Goal: Book appointment/travel/reservation

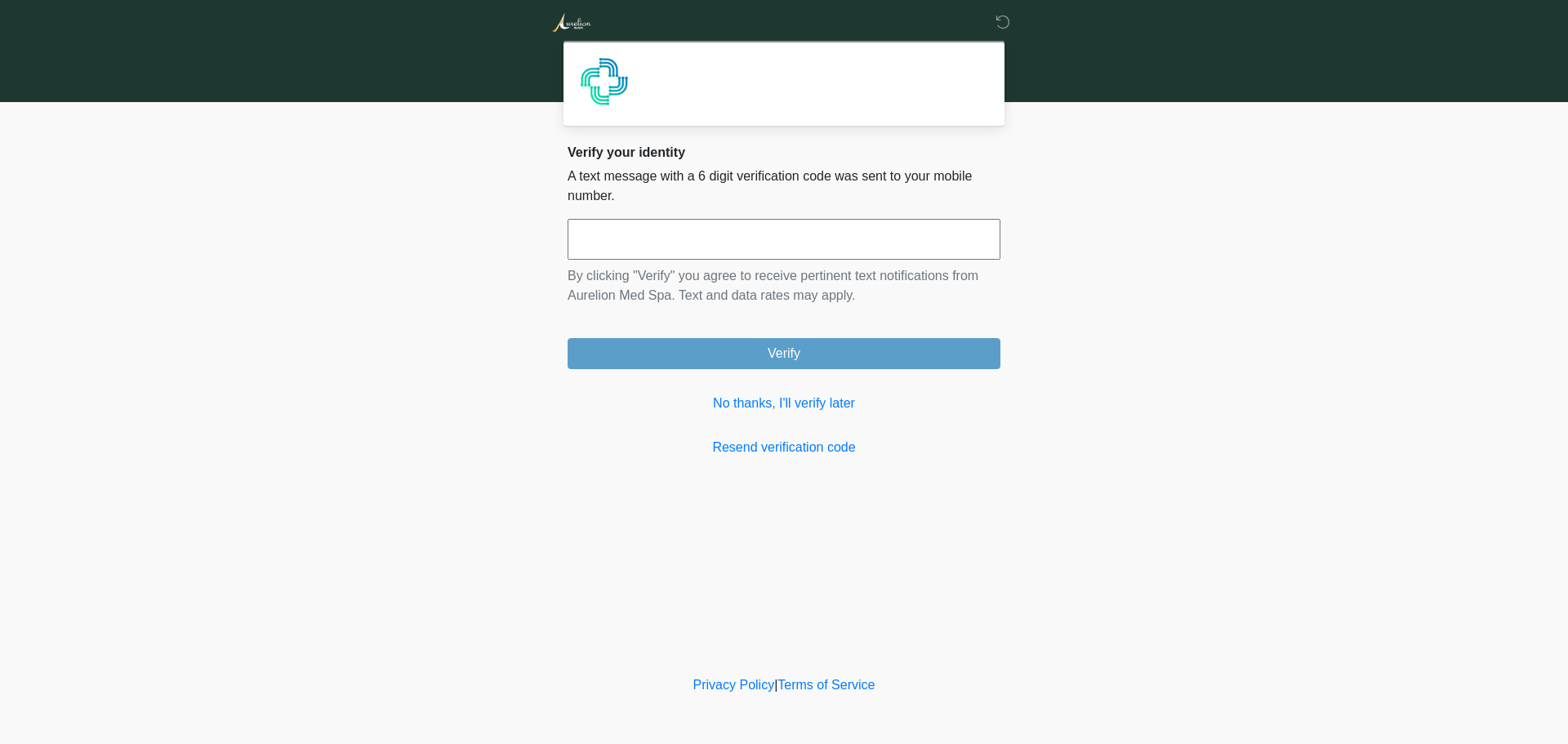
click at [772, 236] on input "text" at bounding box center [784, 238] width 433 height 41
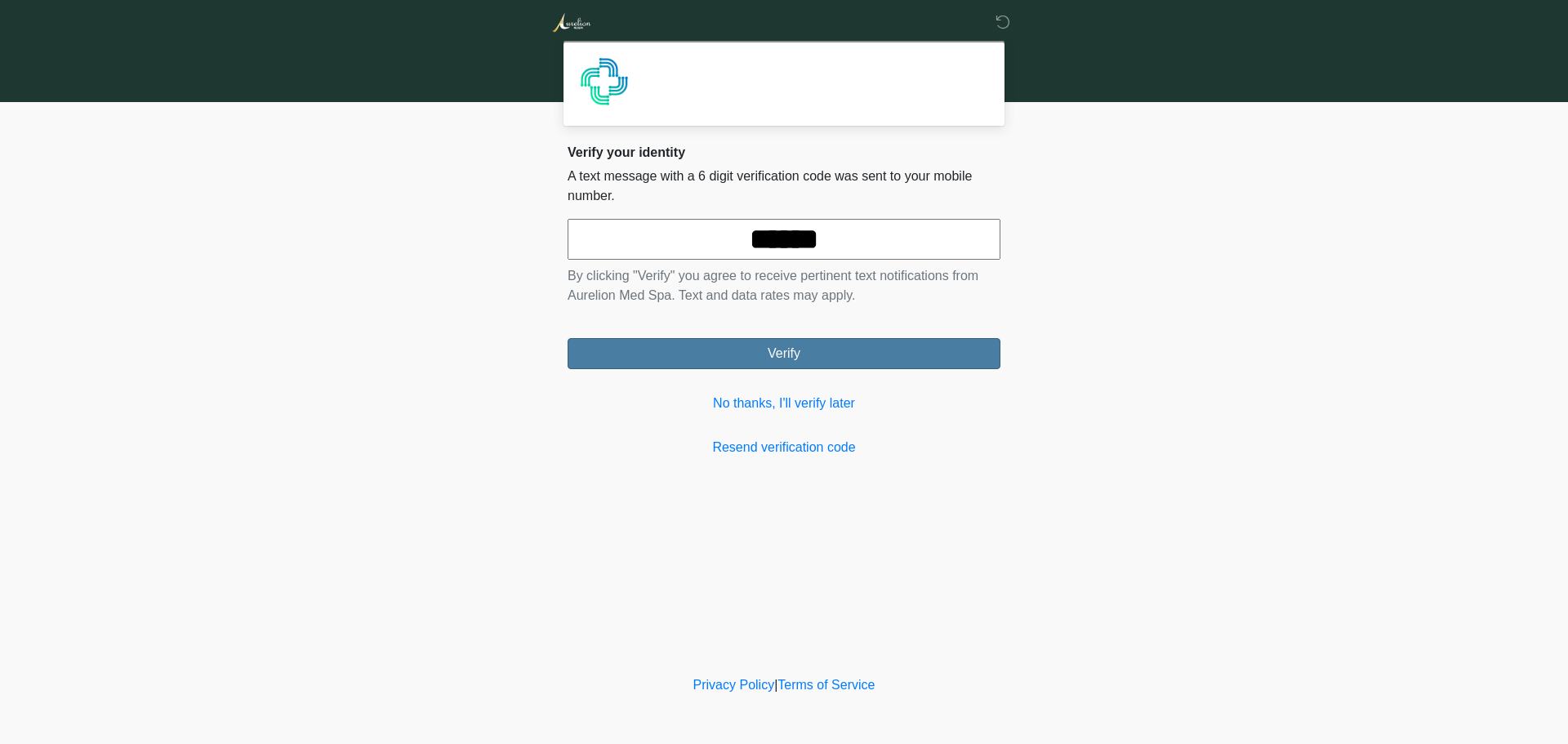
type input "******"
click at [824, 349] on button "Verify" at bounding box center [784, 353] width 433 height 31
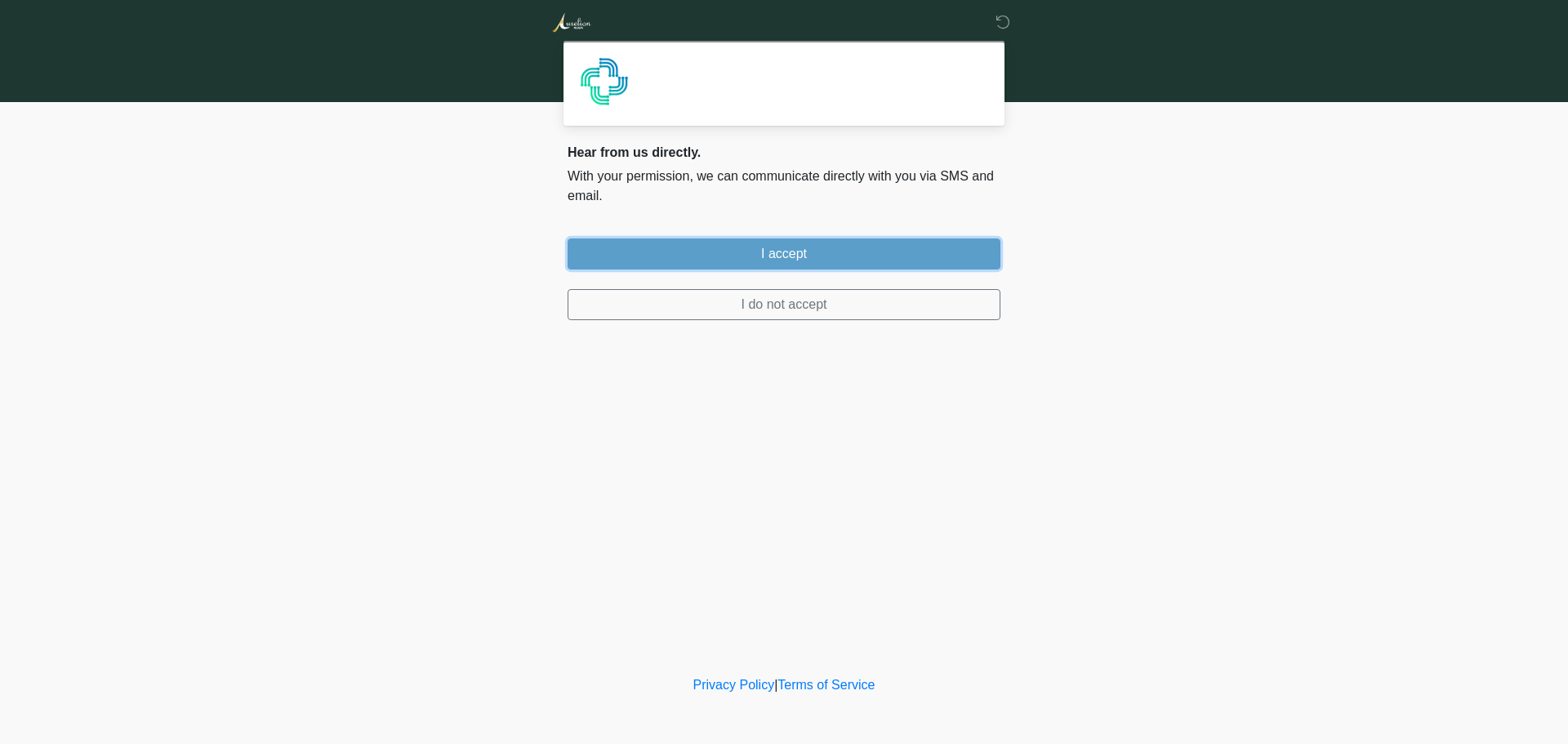
click at [778, 254] on button "I accept" at bounding box center [784, 253] width 433 height 31
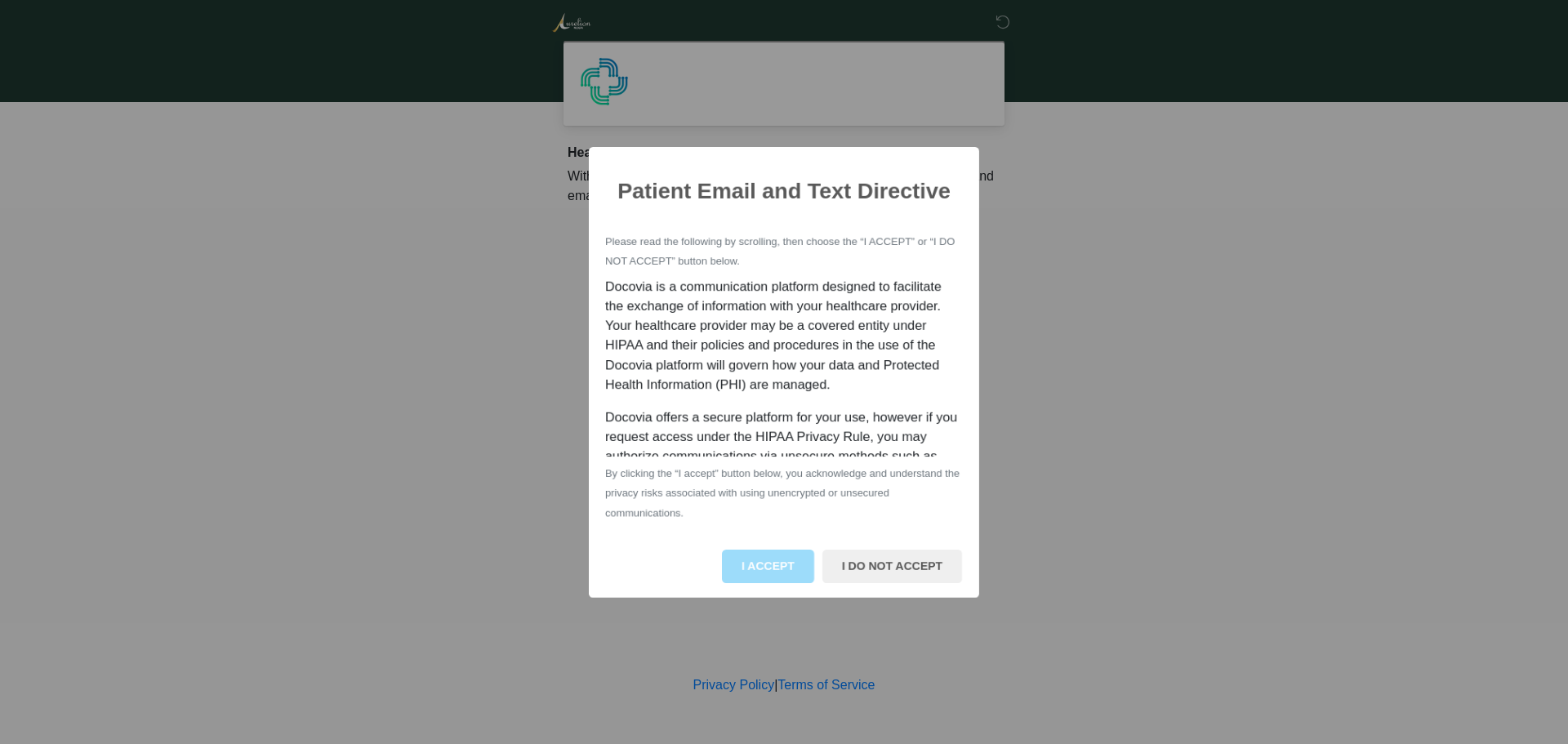
scroll to position [815, 0]
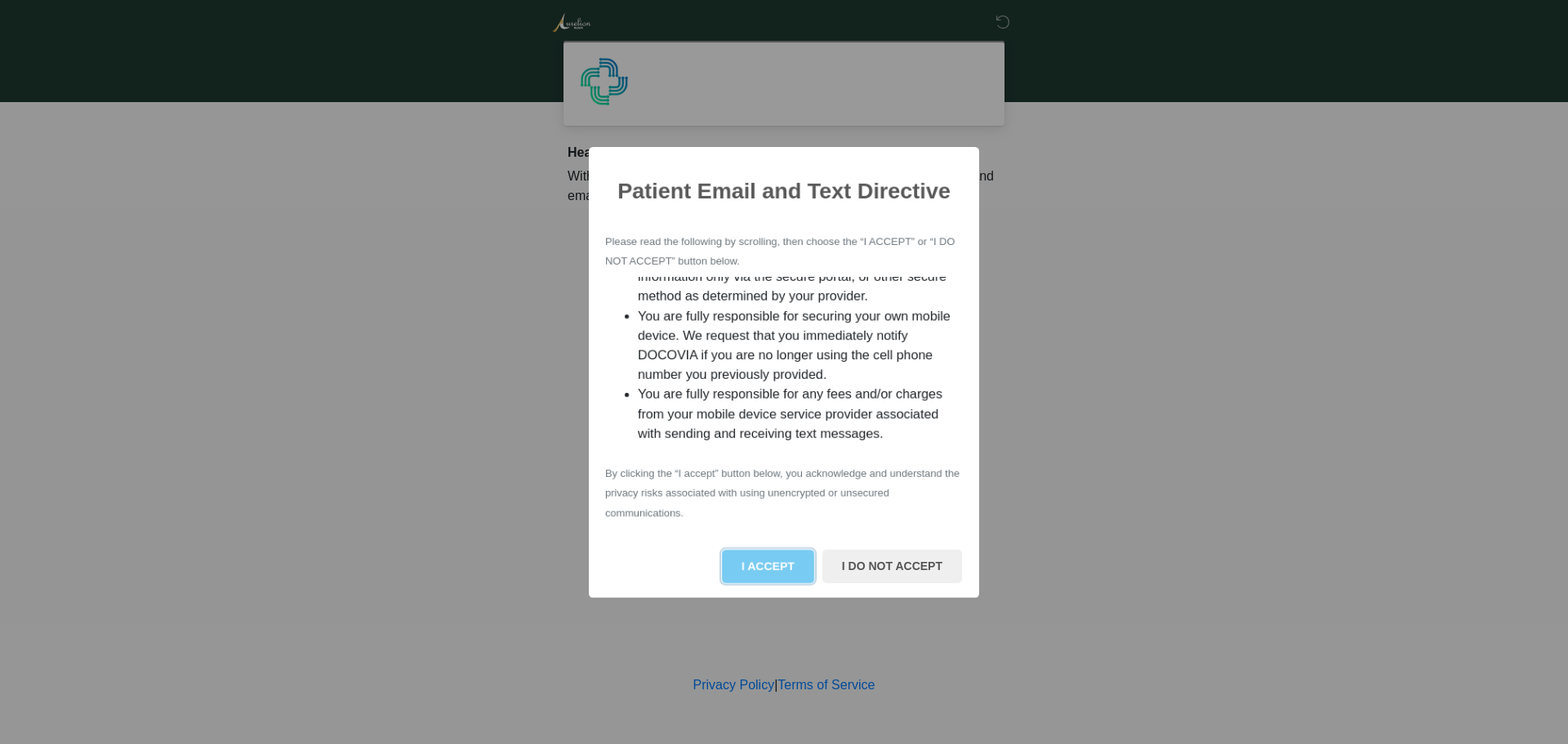
click at [784, 564] on button "I ACCEPT" at bounding box center [768, 566] width 93 height 34
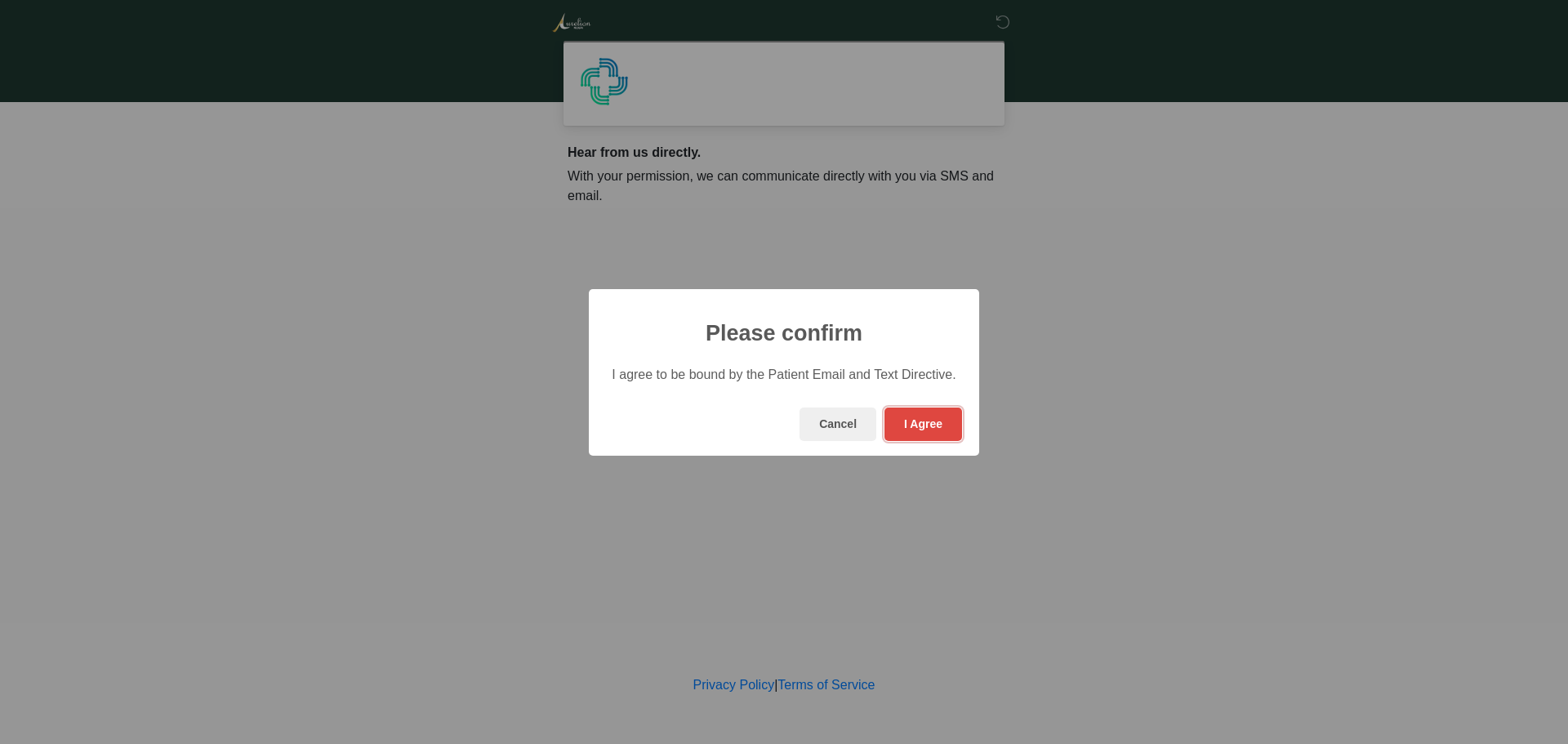
click at [941, 419] on button "I Agree" at bounding box center [924, 425] width 78 height 34
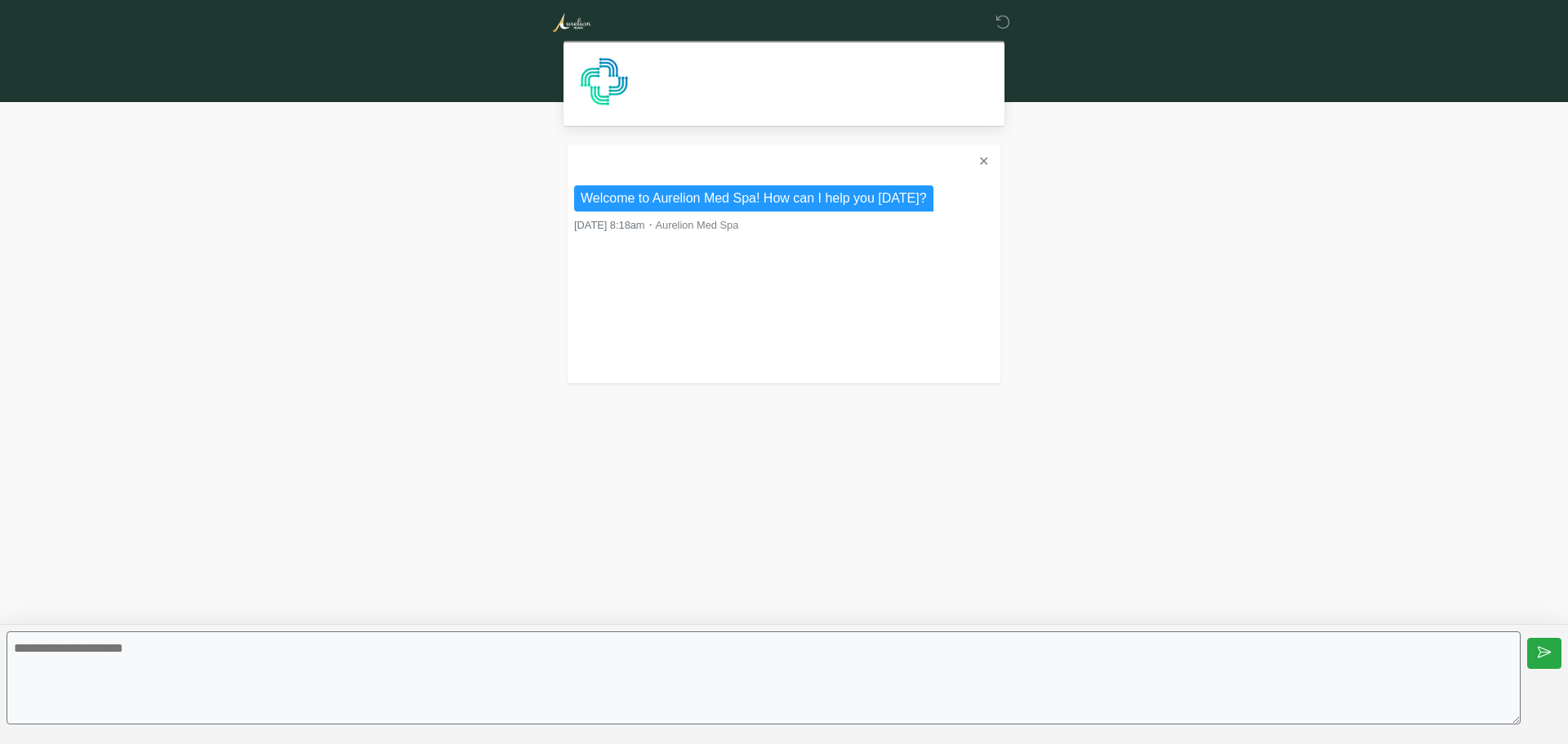
drag, startPoint x: 775, startPoint y: 667, endPoint x: 850, endPoint y: 668, distance: 75.0
click at [776, 667] on textarea at bounding box center [764, 677] width 1514 height 93
click at [589, 668] on textarea at bounding box center [764, 677] width 1514 height 93
type textarea "**********"
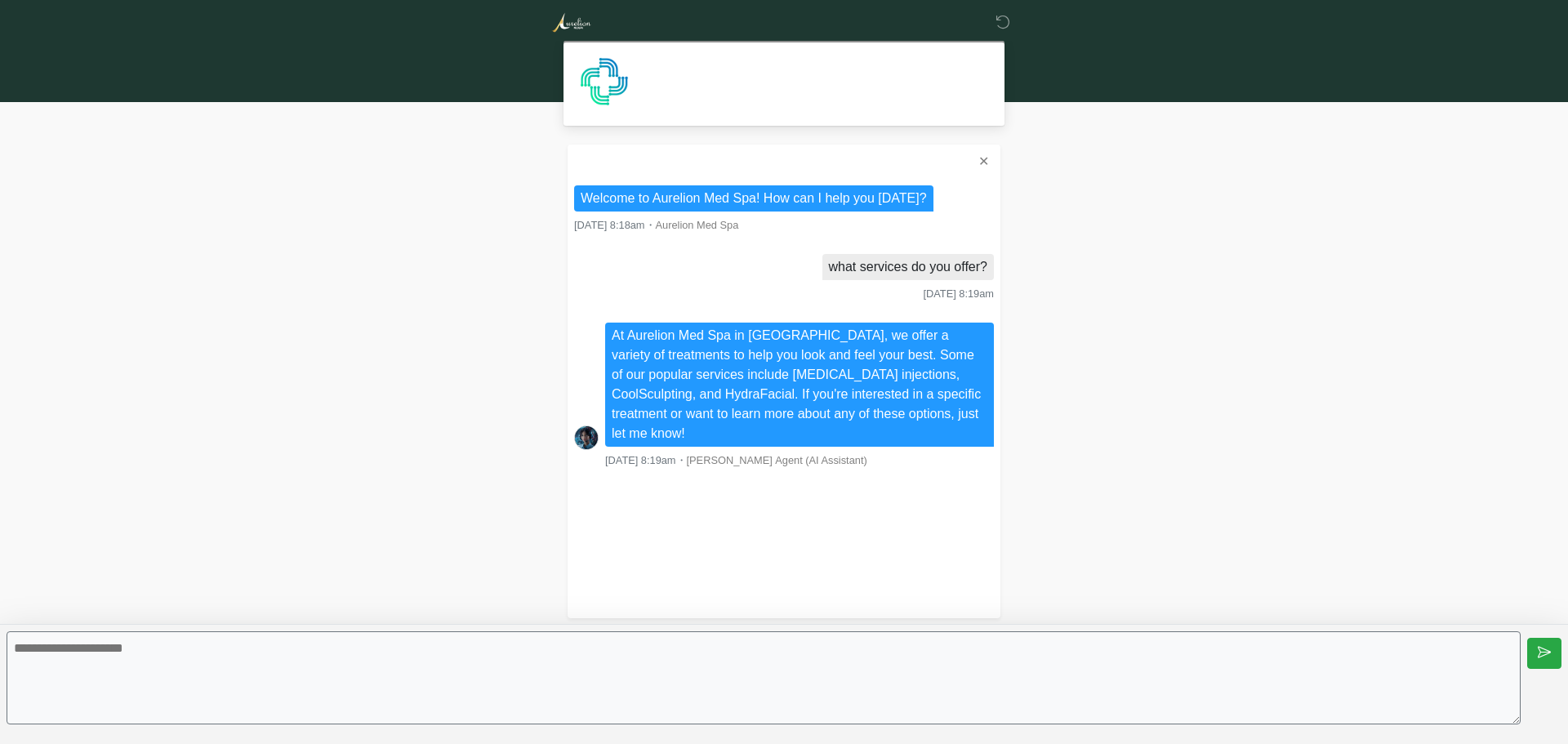
click at [533, 672] on textarea at bounding box center [764, 677] width 1514 height 93
type textarea "**********"
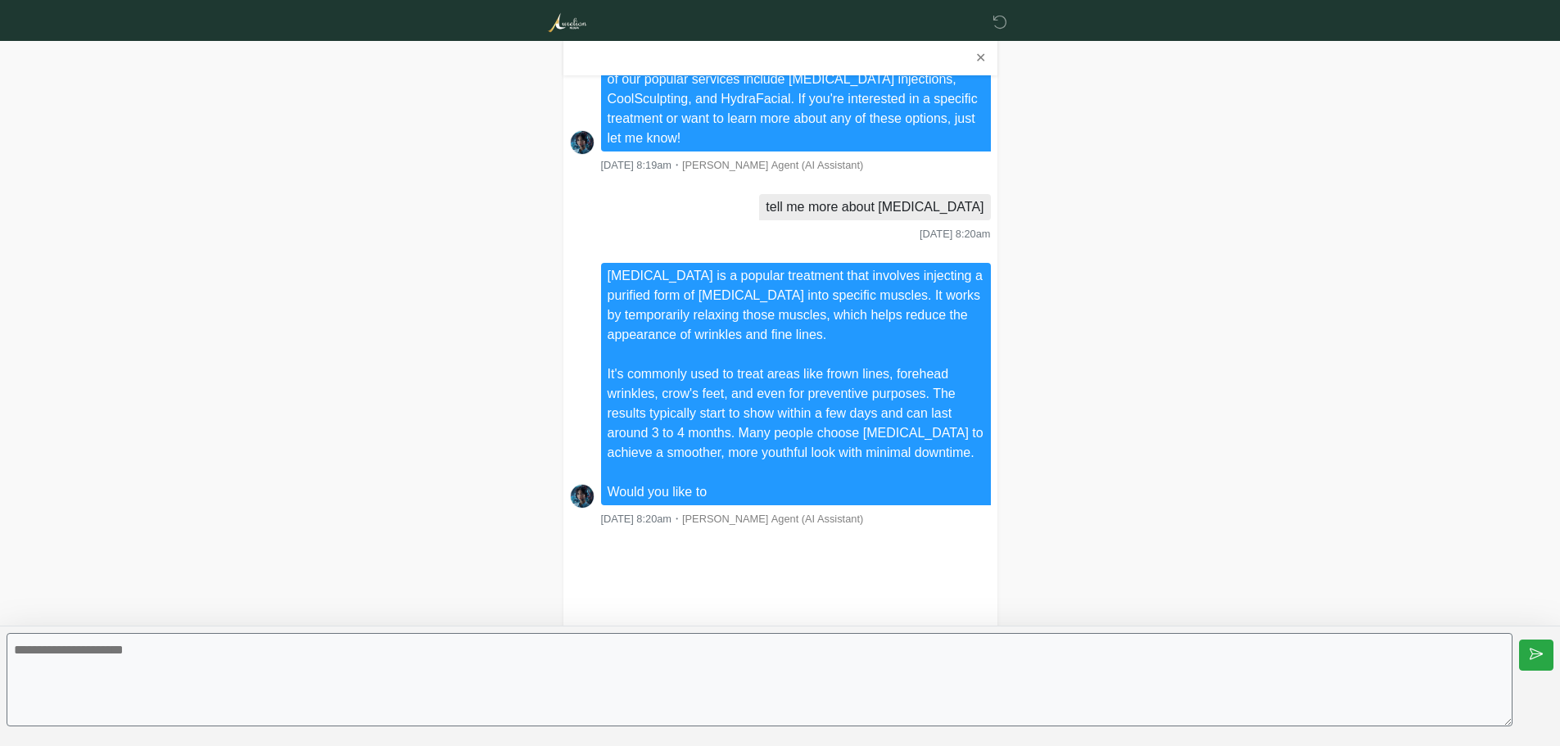
scroll to position [323, 0]
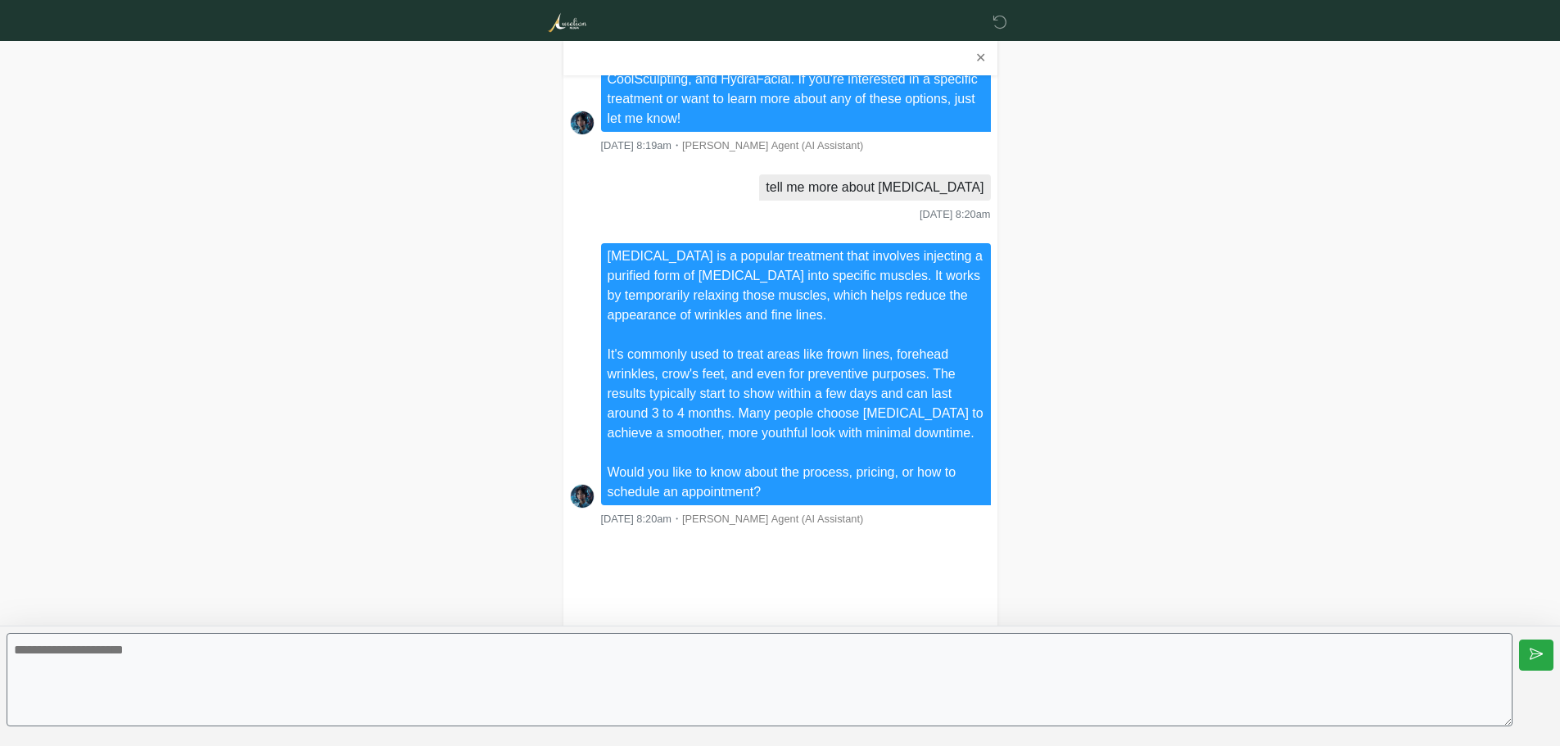
click at [725, 677] on textarea at bounding box center [760, 679] width 1506 height 93
type textarea "**********"
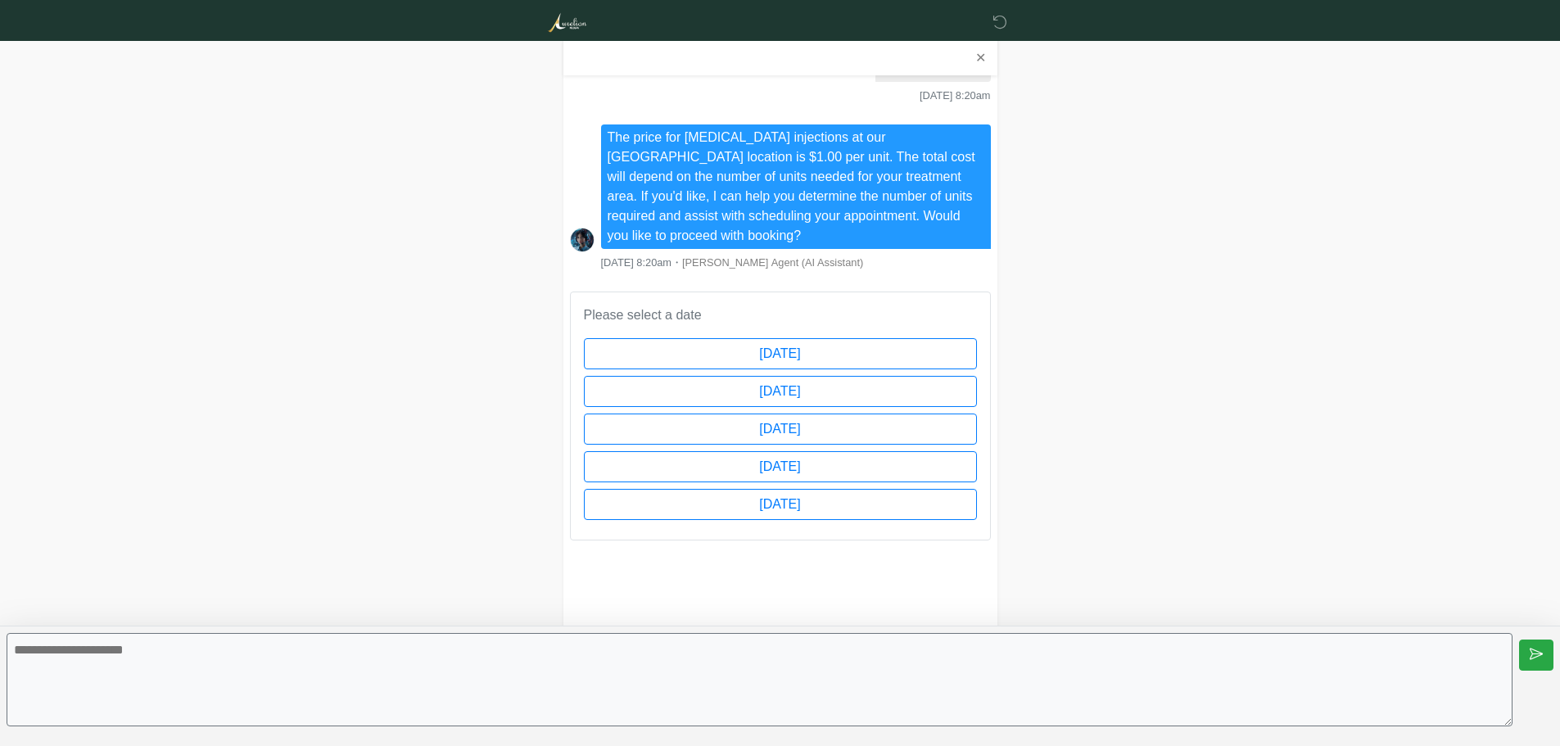
scroll to position [827, 0]
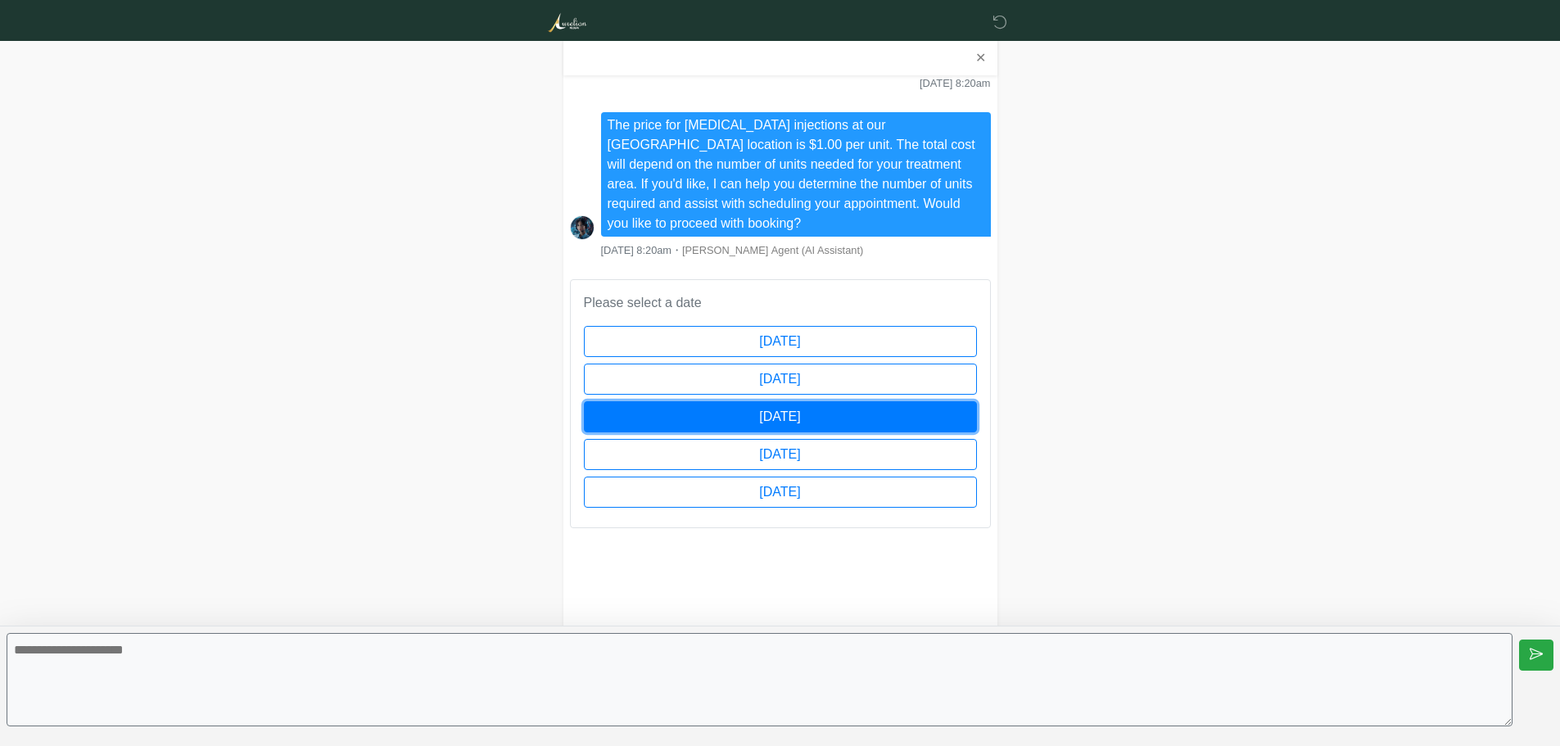
click at [828, 401] on button "[DATE]" at bounding box center [780, 416] width 393 height 31
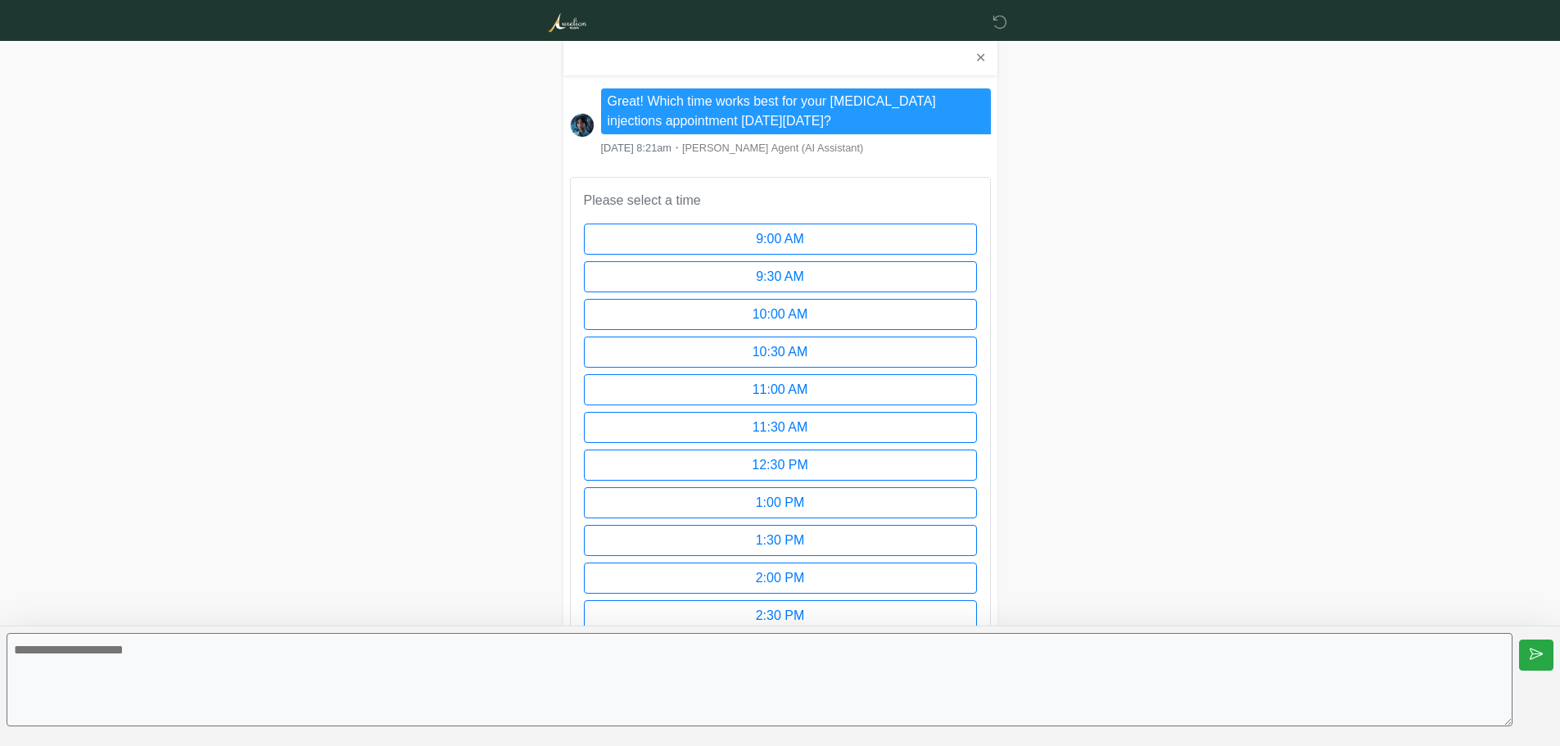
scroll to position [1384, 0]
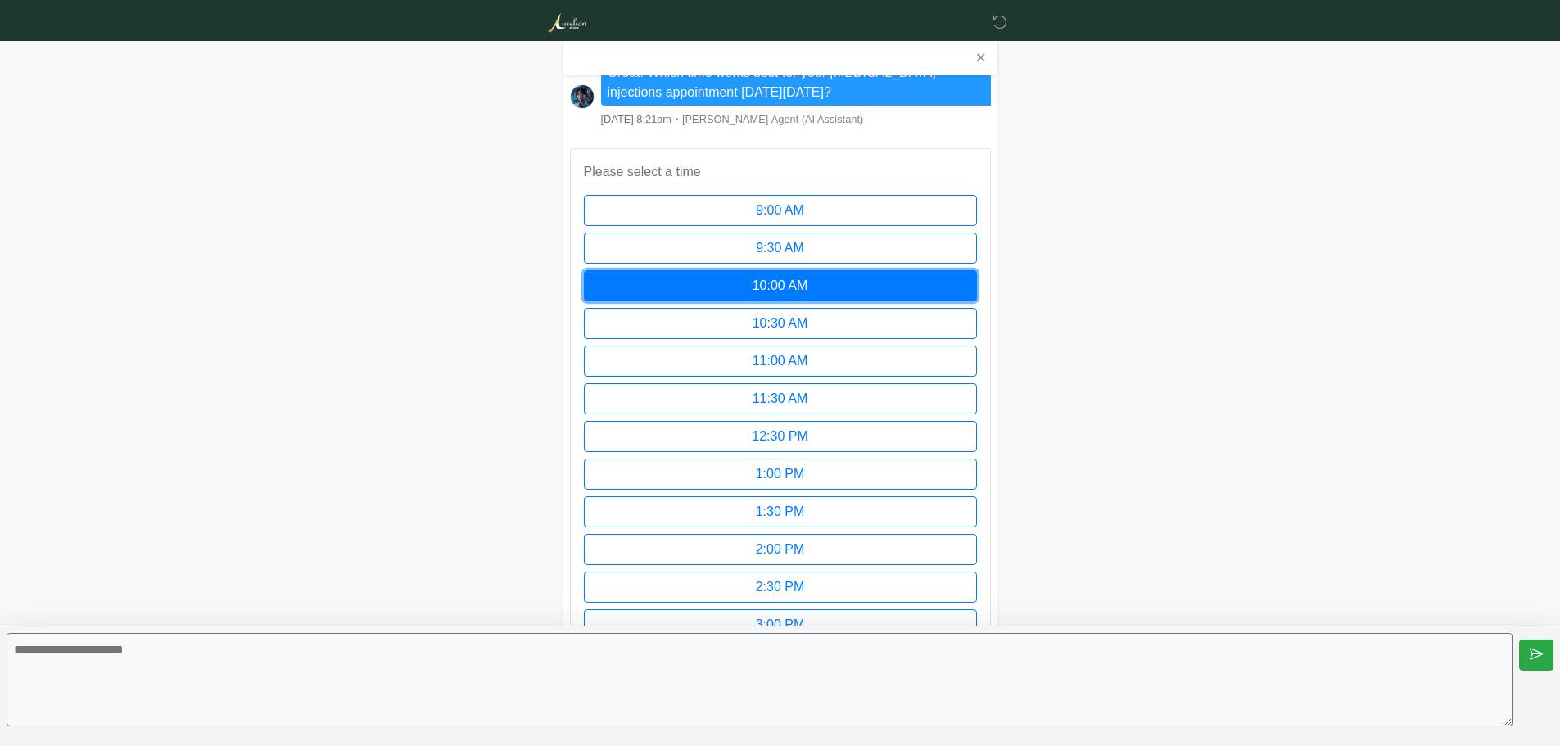
click at [787, 274] on button "10:00 AM" at bounding box center [780, 285] width 393 height 31
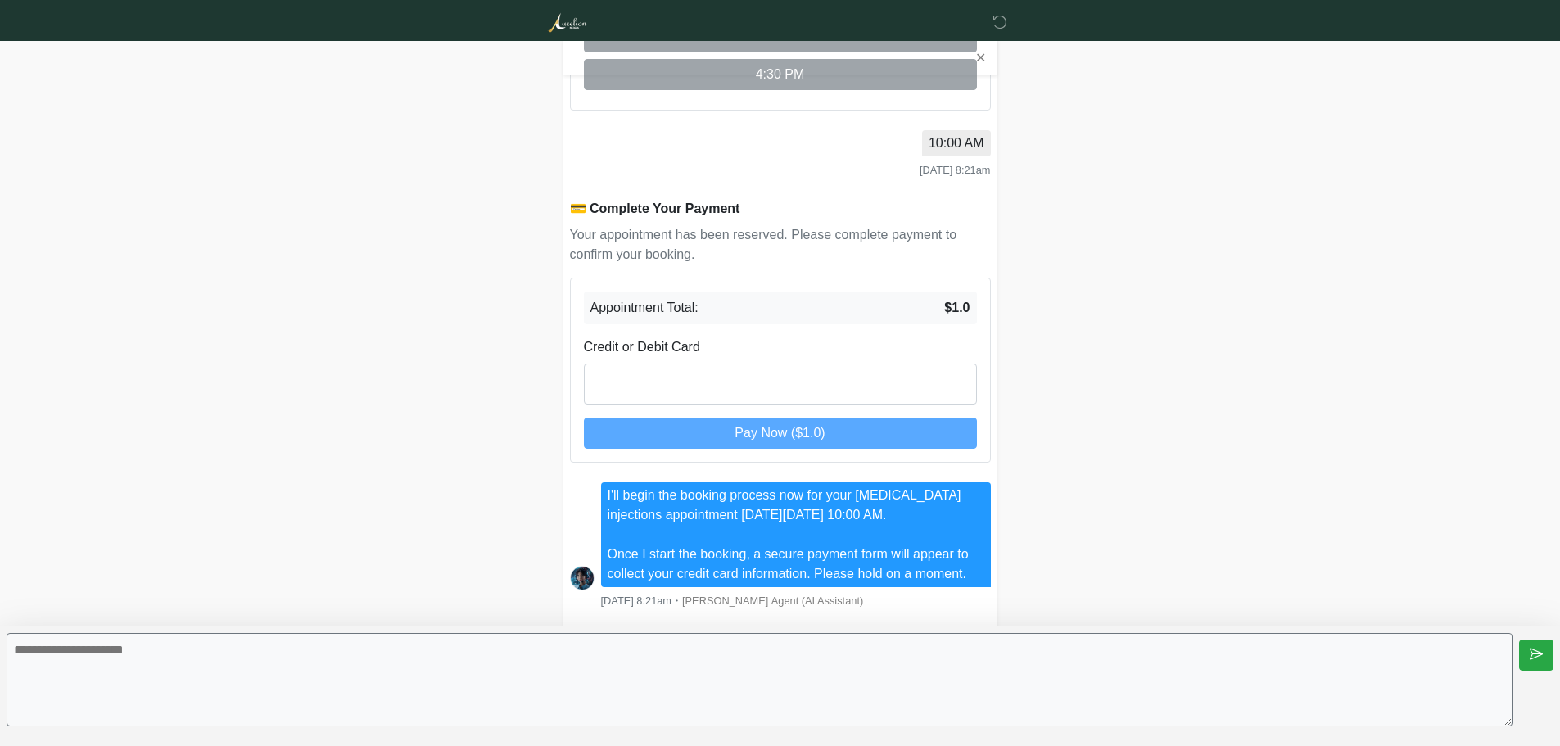
scroll to position [2129, 0]
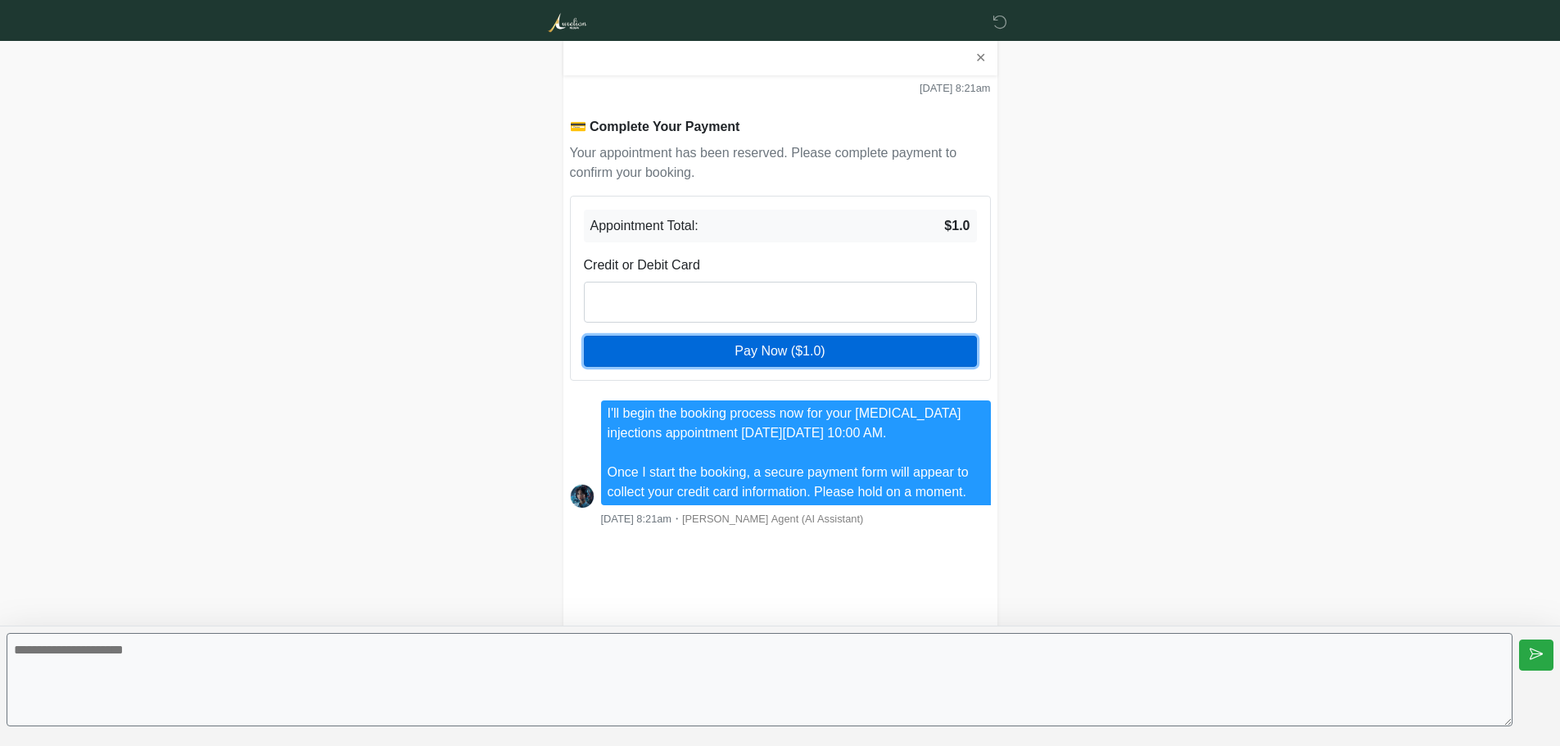
click at [800, 344] on span "Pay Now ($1.0)" at bounding box center [779, 351] width 90 height 14
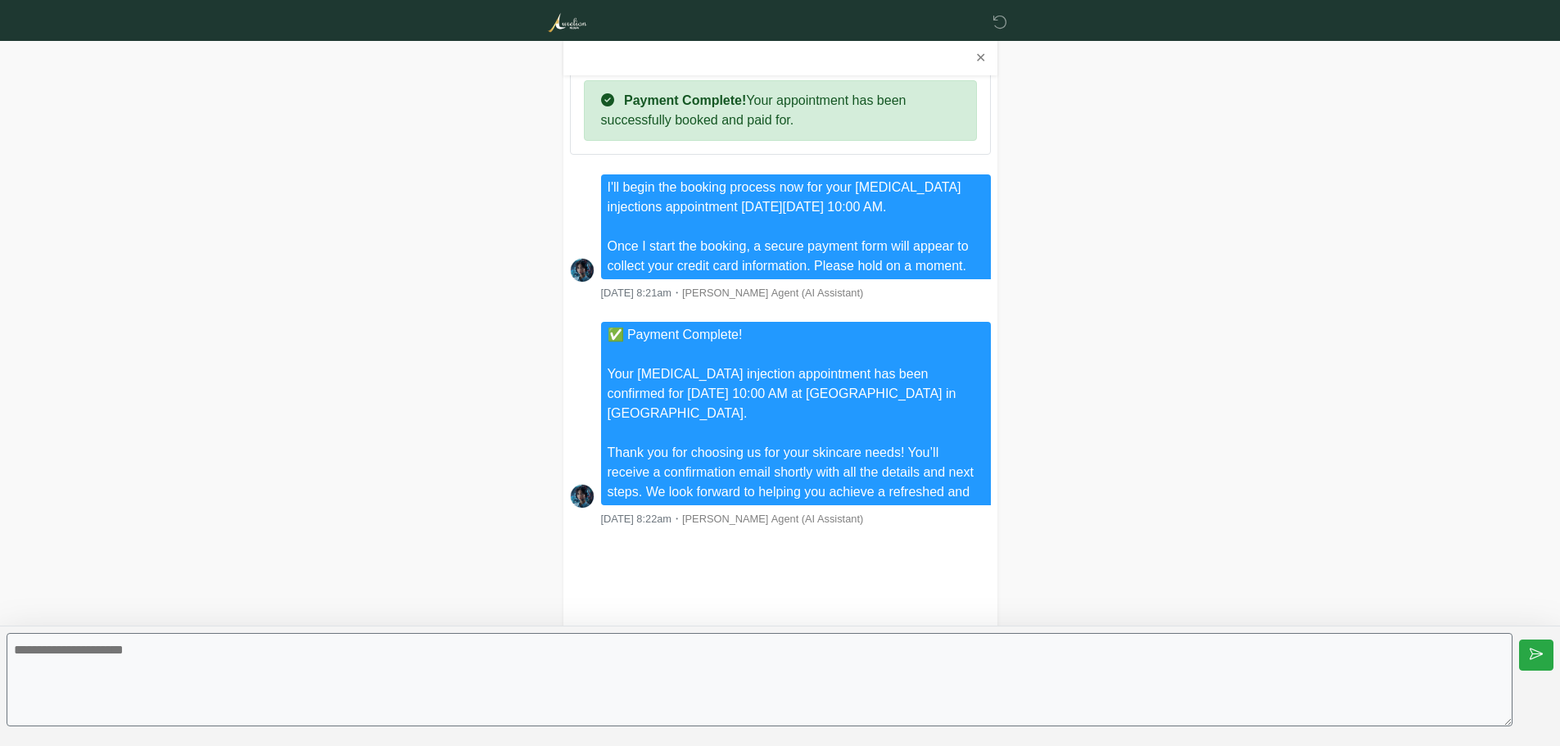
scroll to position [2278, 0]
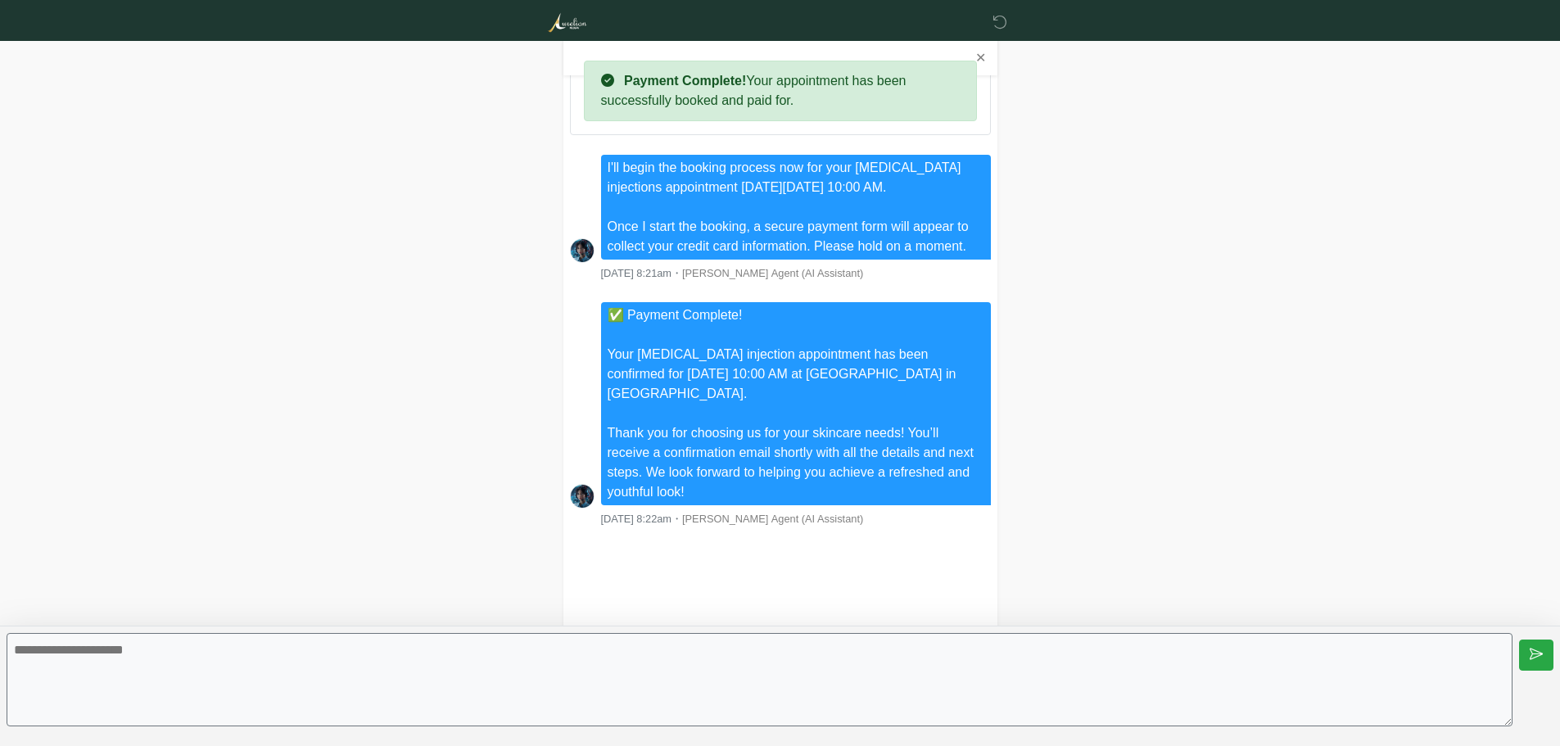
drag, startPoint x: 150, startPoint y: 669, endPoint x: 159, endPoint y: 667, distance: 9.2
click at [150, 668] on textarea at bounding box center [760, 679] width 1506 height 93
type textarea "*********"
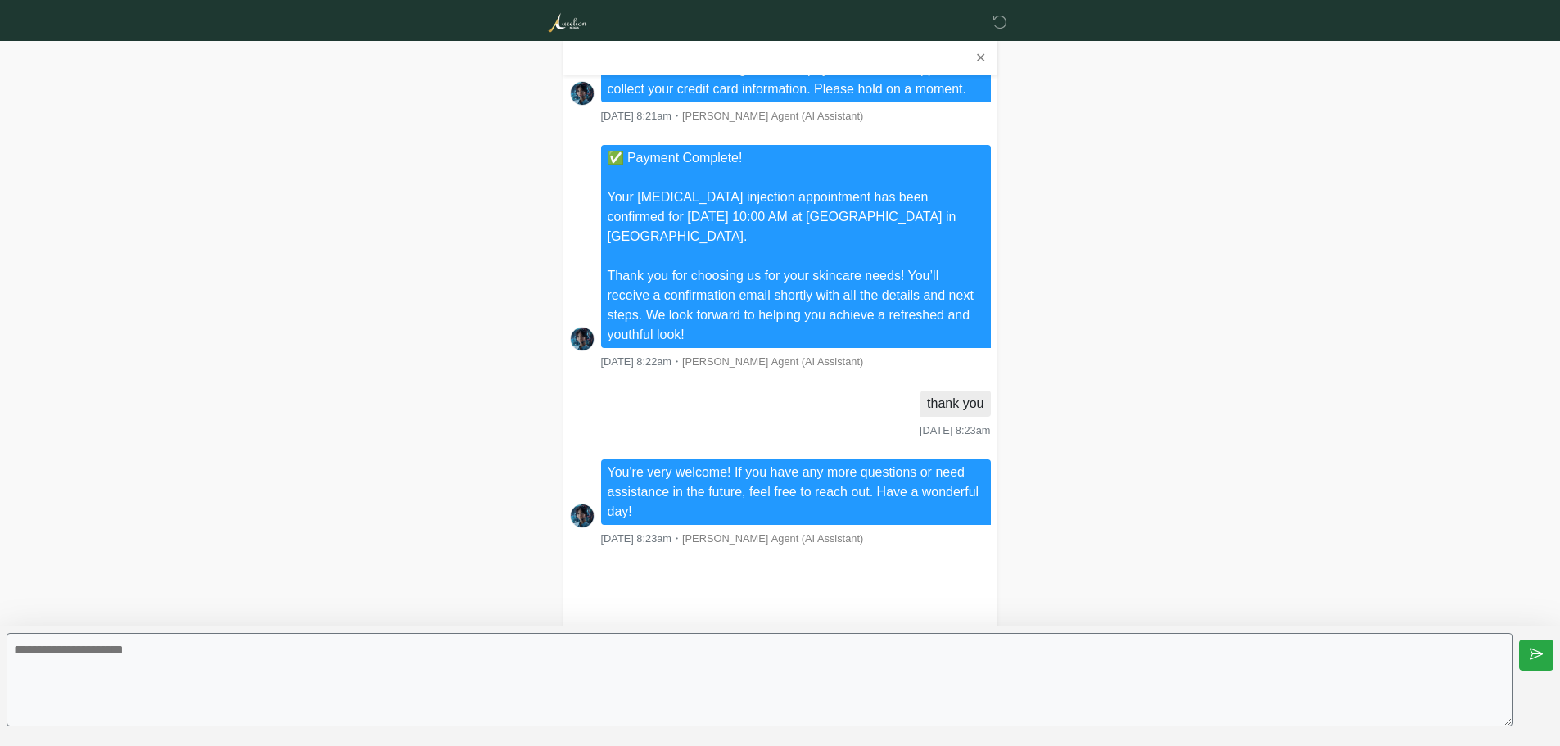
scroll to position [2455, 0]
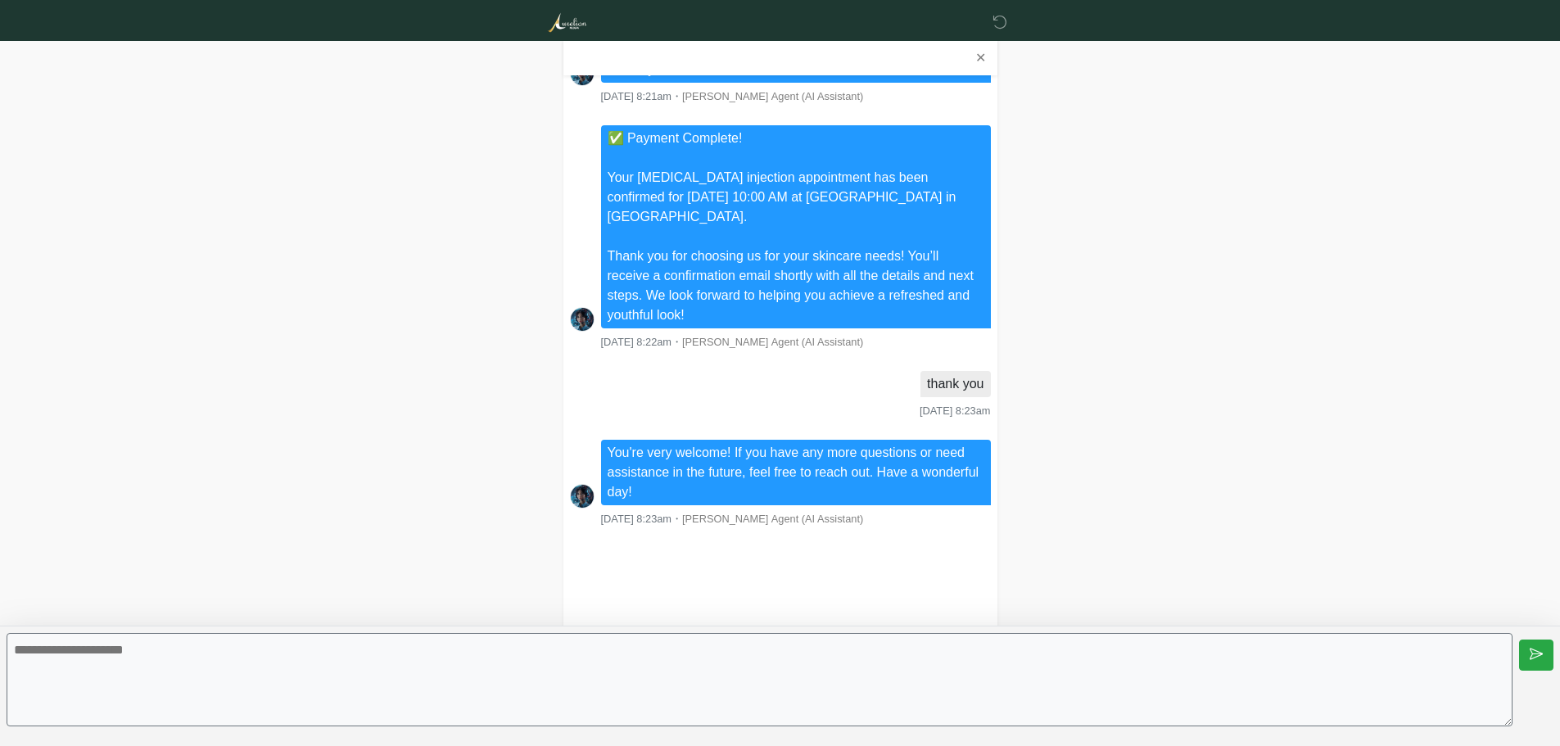
click at [982, 55] on button "✕" at bounding box center [980, 57] width 20 height 21
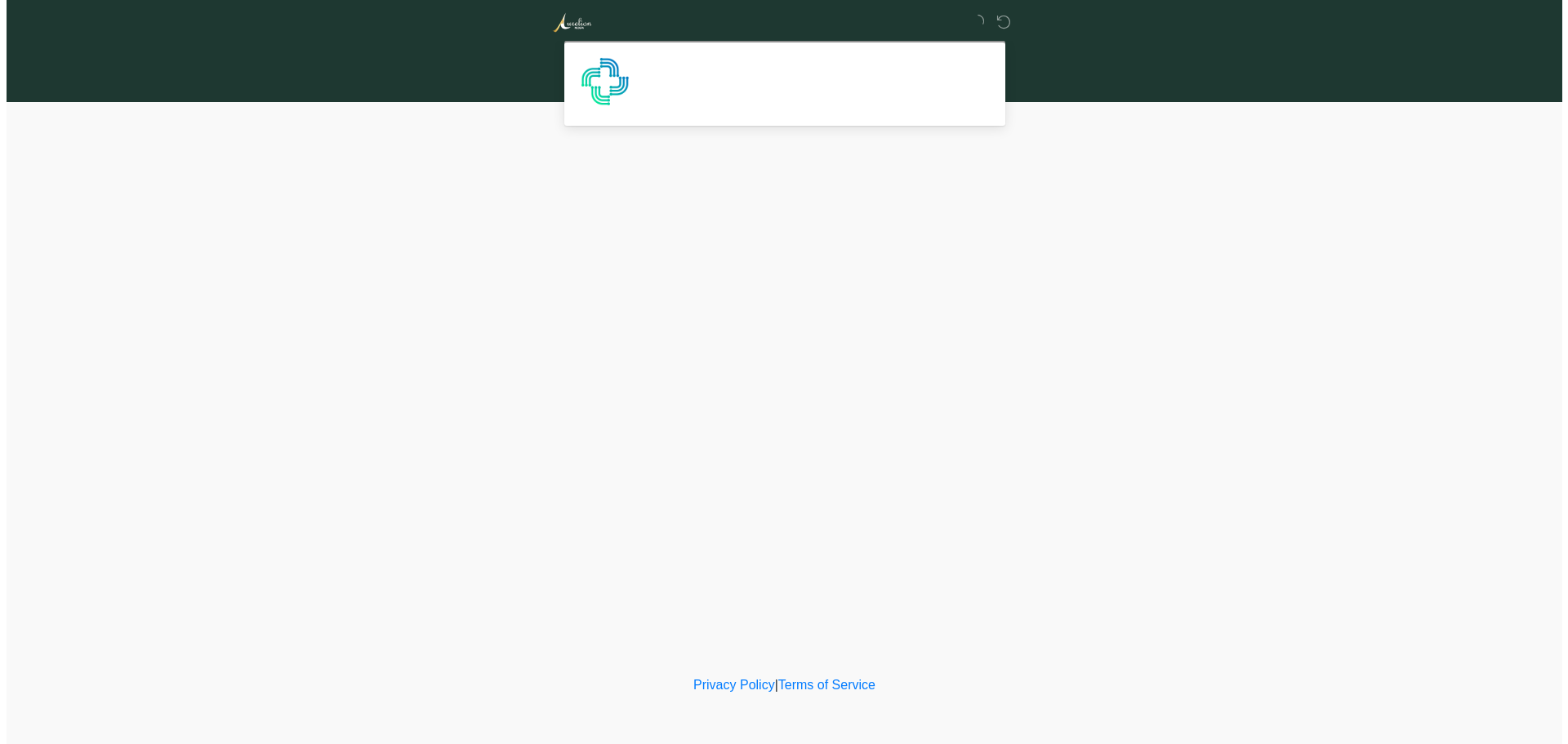
scroll to position [0, 0]
click at [998, 19] on icon at bounding box center [1002, 22] width 15 height 15
